Goal: Contribute content

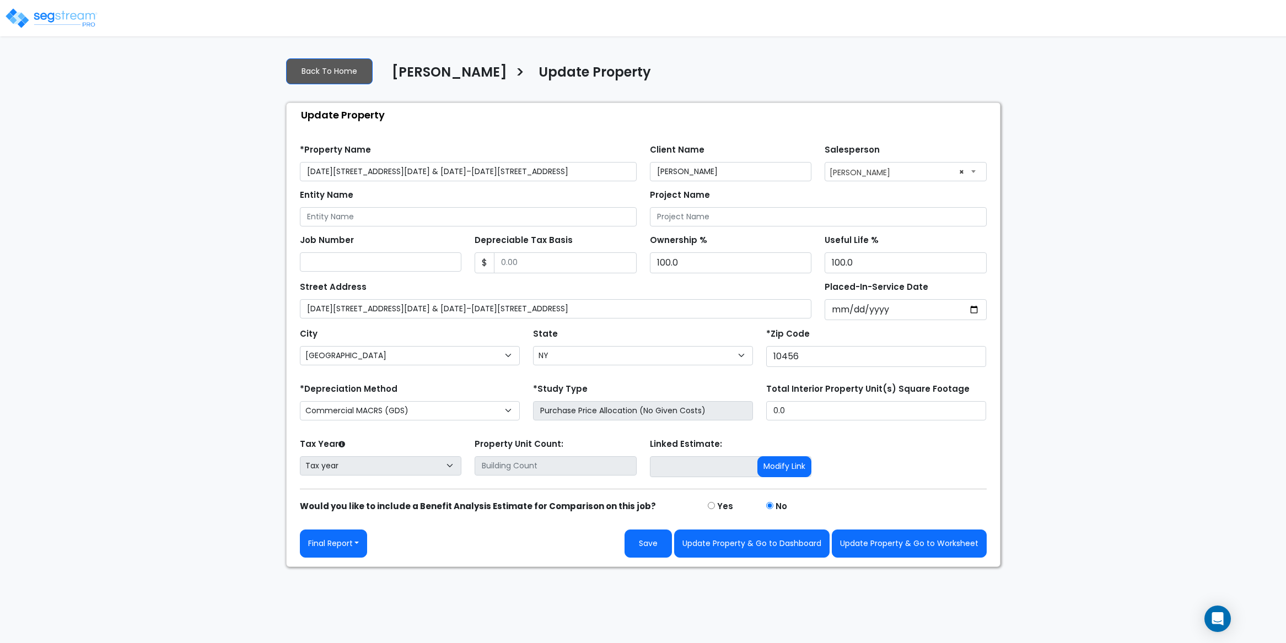
select select "NY"
click at [350, 546] on button "Final Report" at bounding box center [334, 544] width 68 height 28
click at [357, 490] on link "Report Images" at bounding box center [357, 486] width 115 height 25
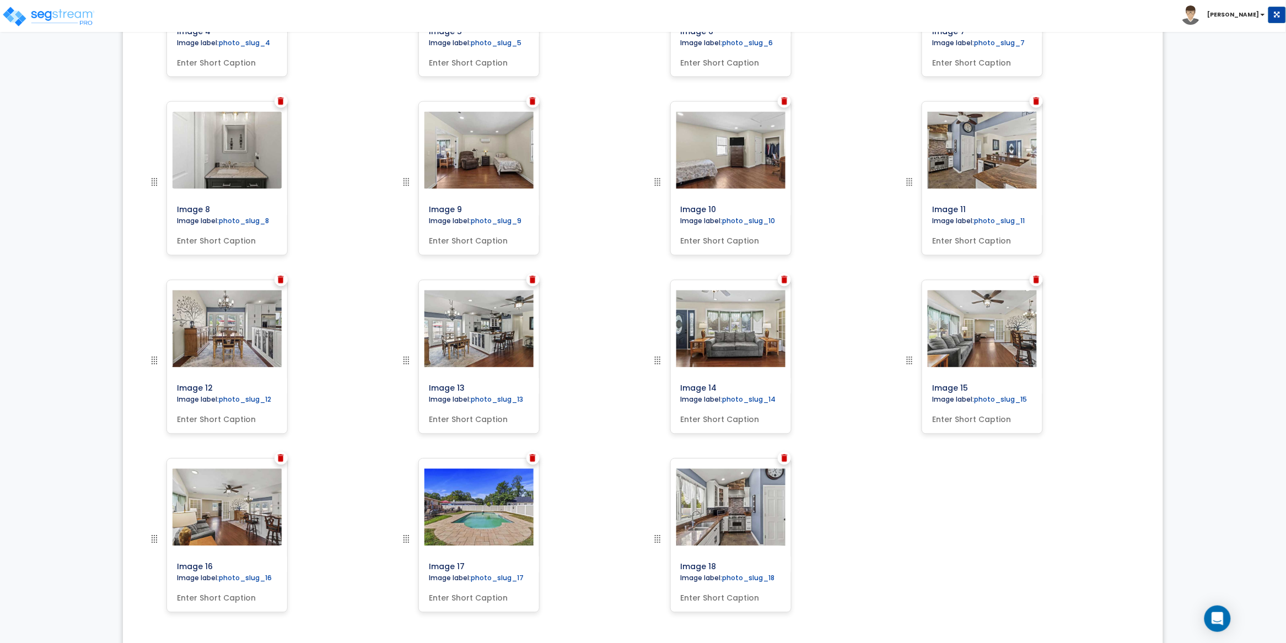
scroll to position [733, 0]
